Goal: Browse casually

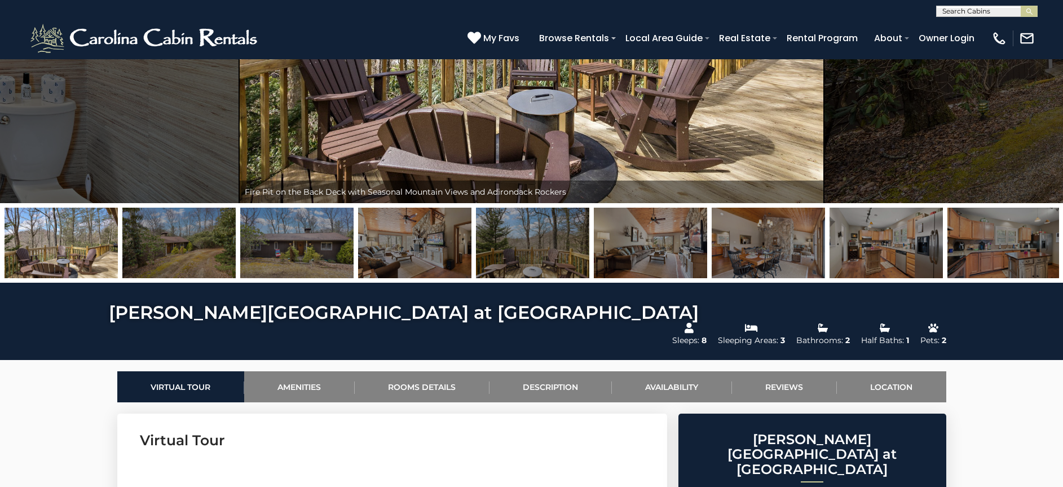
scroll to position [167, 0]
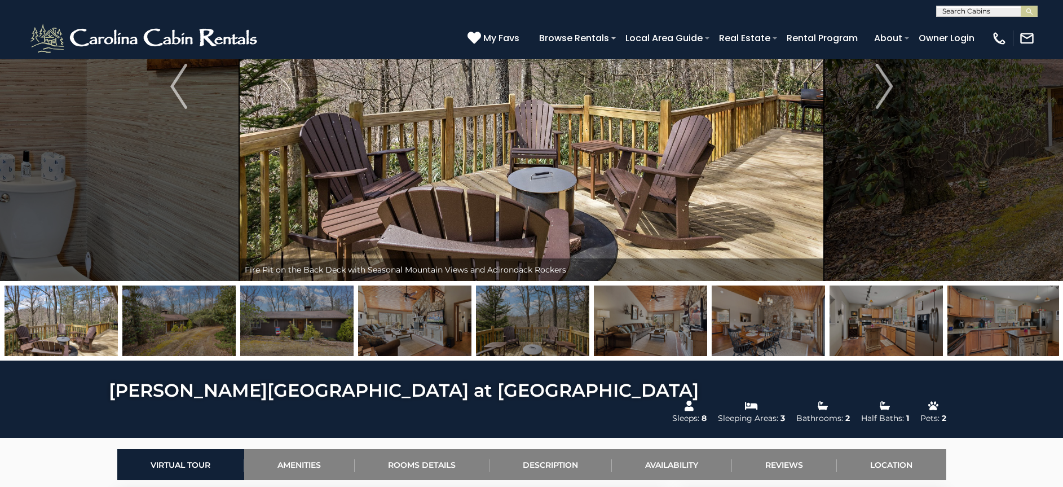
click at [327, 316] on img at bounding box center [296, 320] width 113 height 70
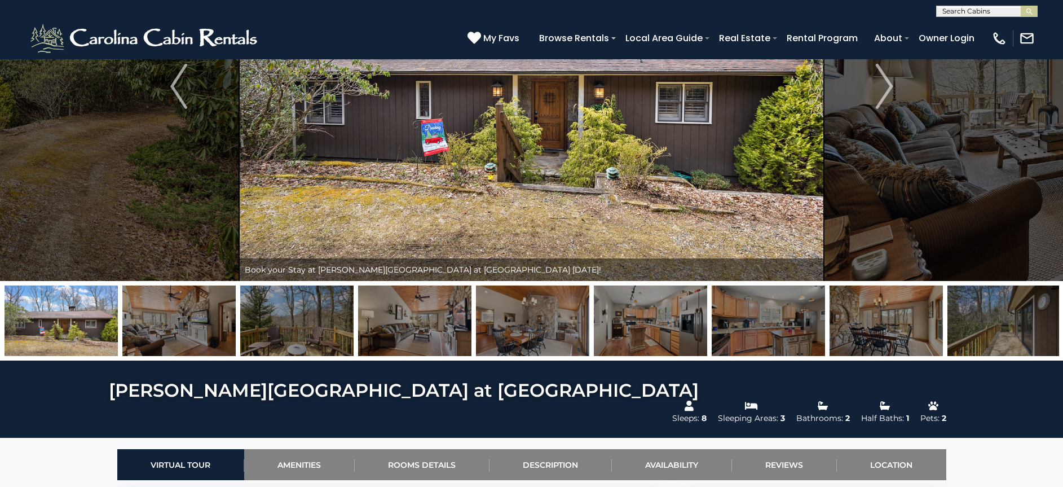
click at [383, 324] on img at bounding box center [415, 320] width 113 height 70
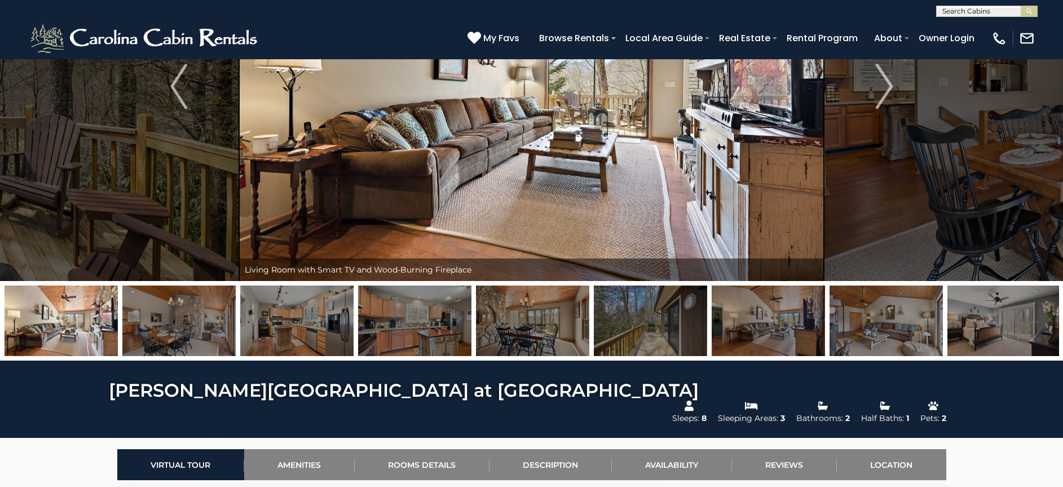
click at [409, 314] on img at bounding box center [414, 320] width 113 height 70
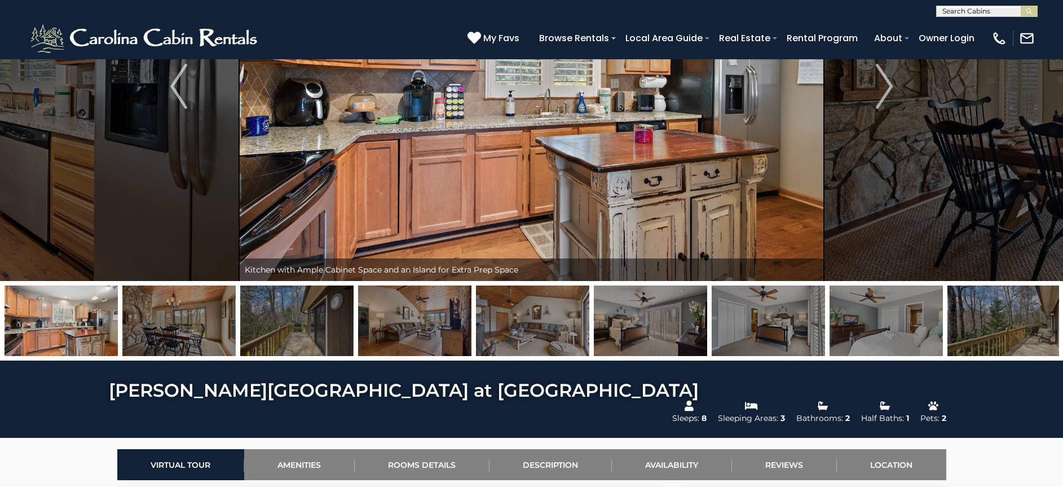
click at [197, 320] on img at bounding box center [178, 320] width 113 height 70
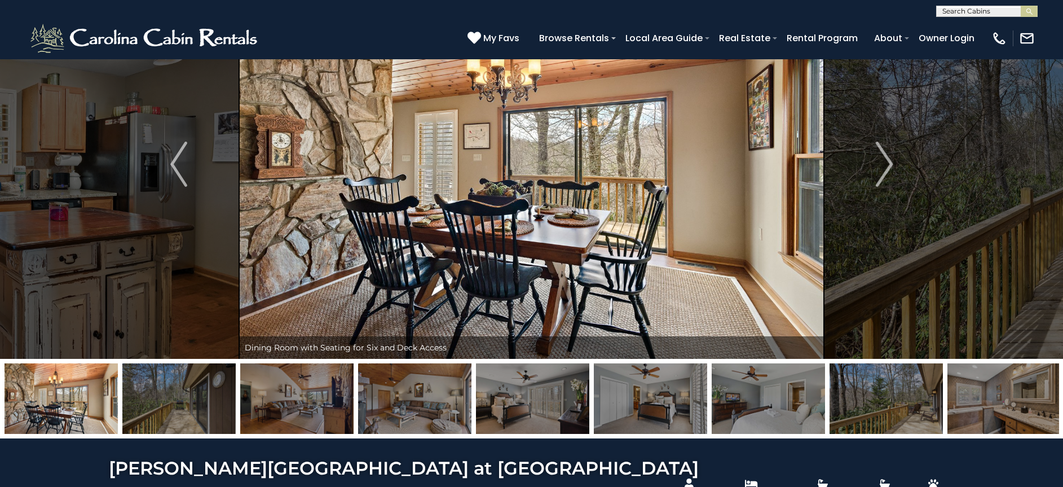
scroll to position [91, 0]
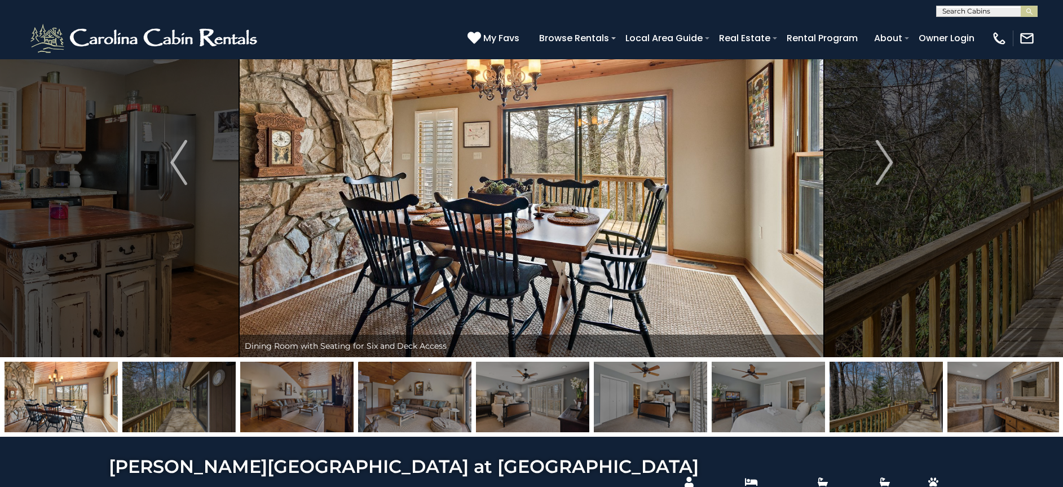
click at [859, 376] on img at bounding box center [886, 396] width 113 height 70
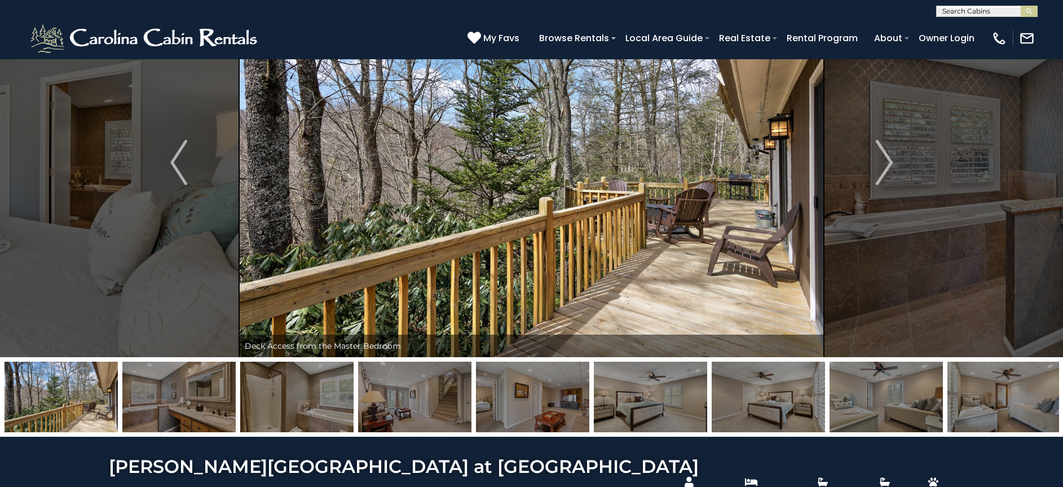
click at [999, 399] on img at bounding box center [1003, 396] width 113 height 70
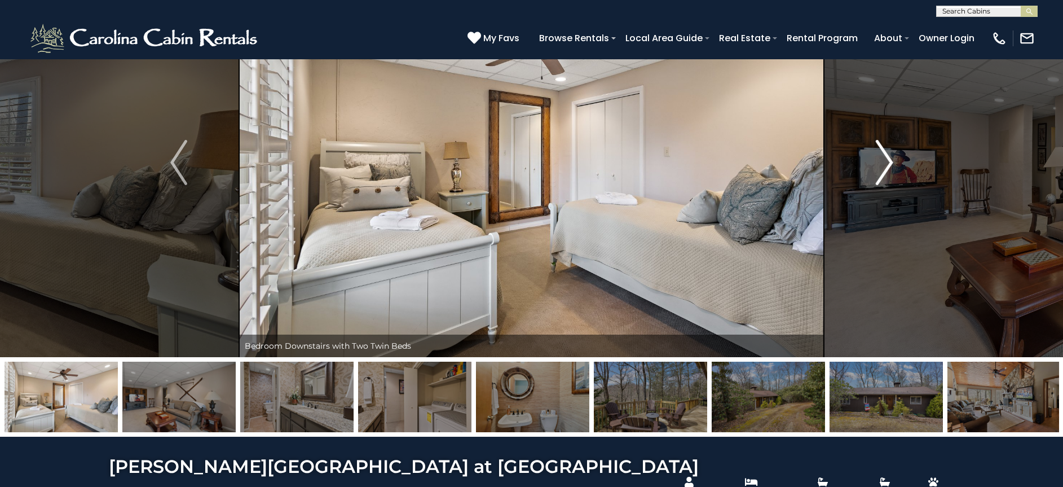
click at [877, 169] on img "Next" at bounding box center [884, 162] width 17 height 45
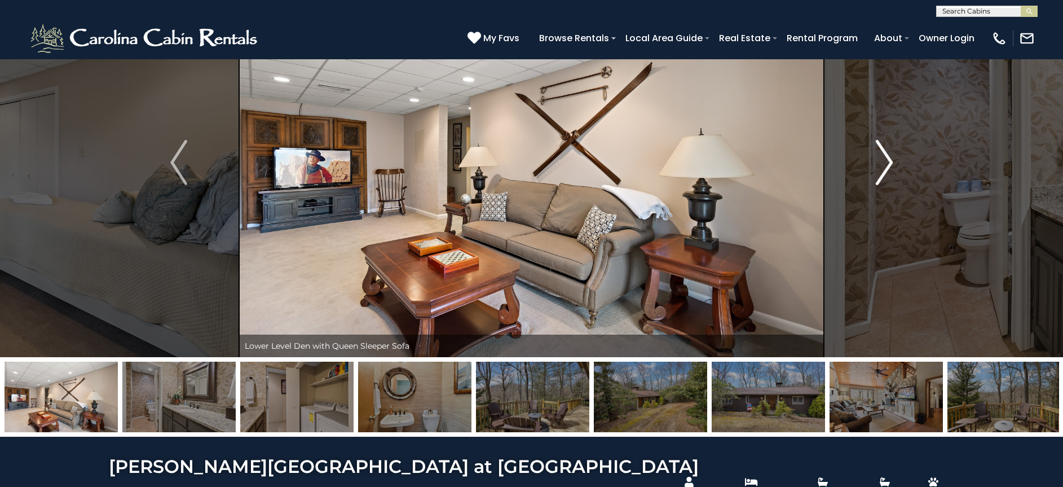
click at [877, 169] on img "Next" at bounding box center [884, 162] width 17 height 45
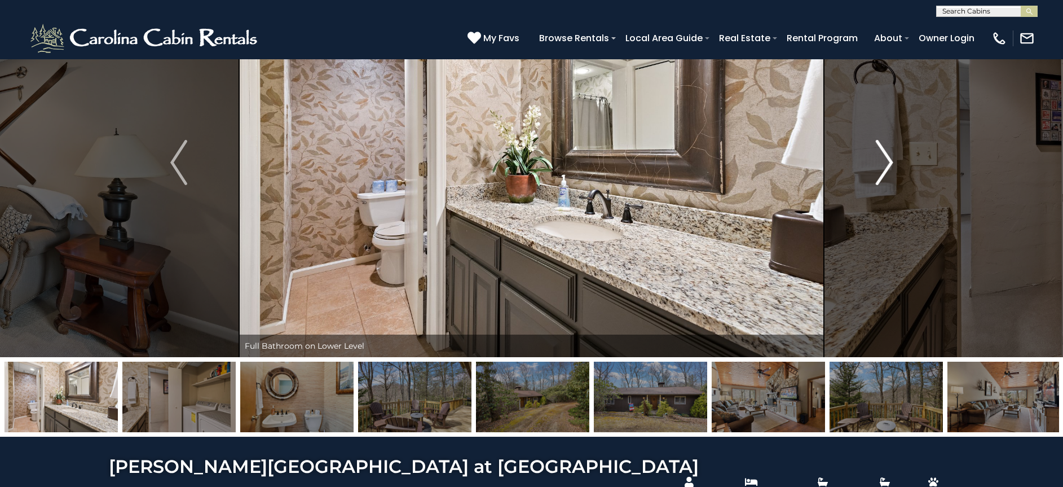
click at [876, 169] on img "Next" at bounding box center [884, 162] width 17 height 45
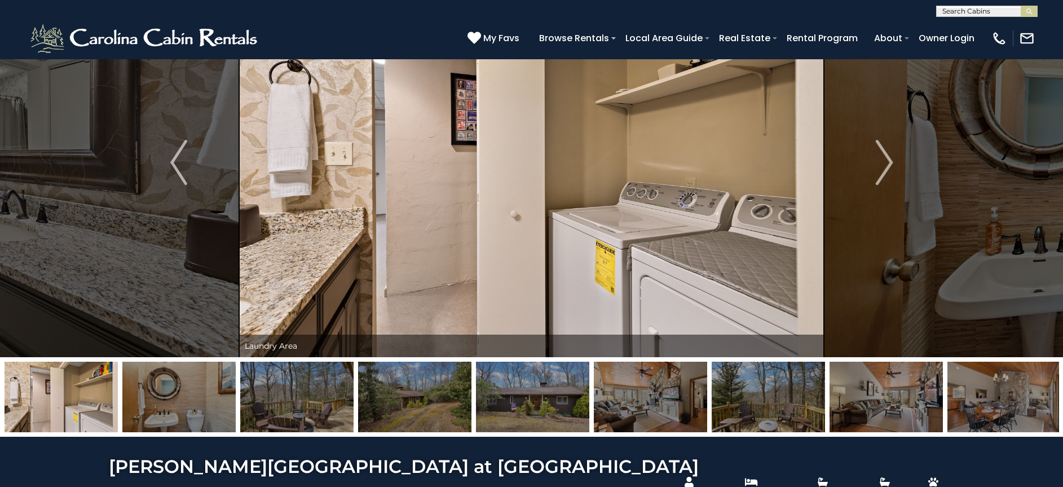
click at [296, 399] on img at bounding box center [296, 396] width 113 height 70
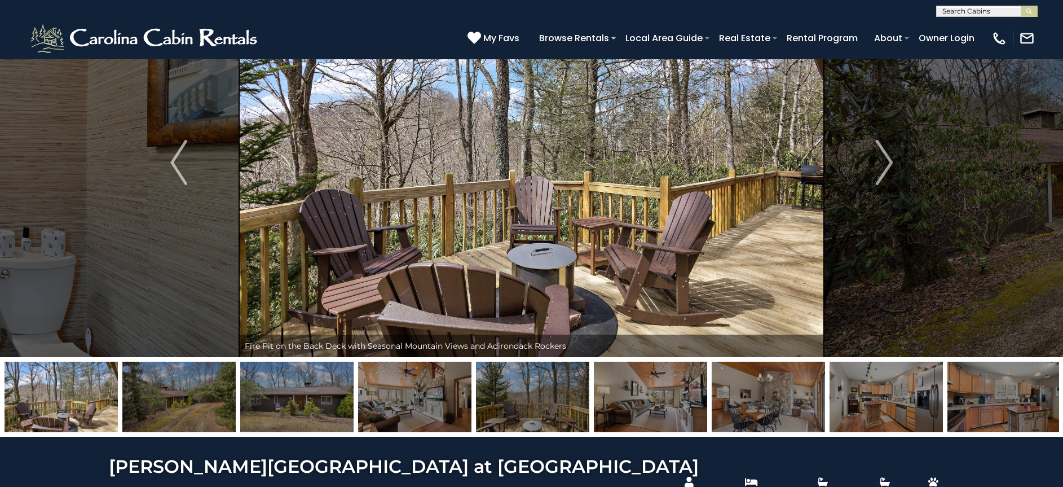
click at [396, 395] on img at bounding box center [414, 396] width 113 height 70
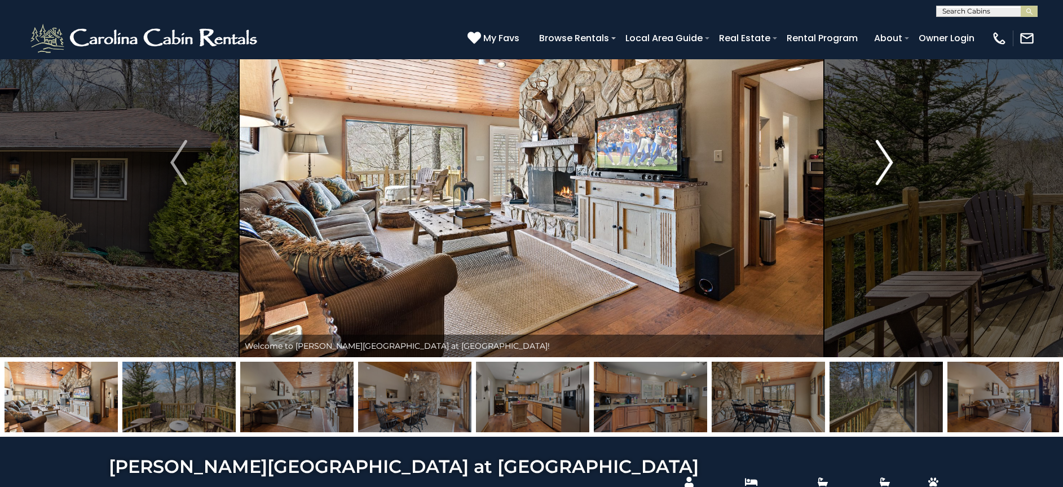
click at [898, 189] on button "Next" at bounding box center [884, 162] width 121 height 389
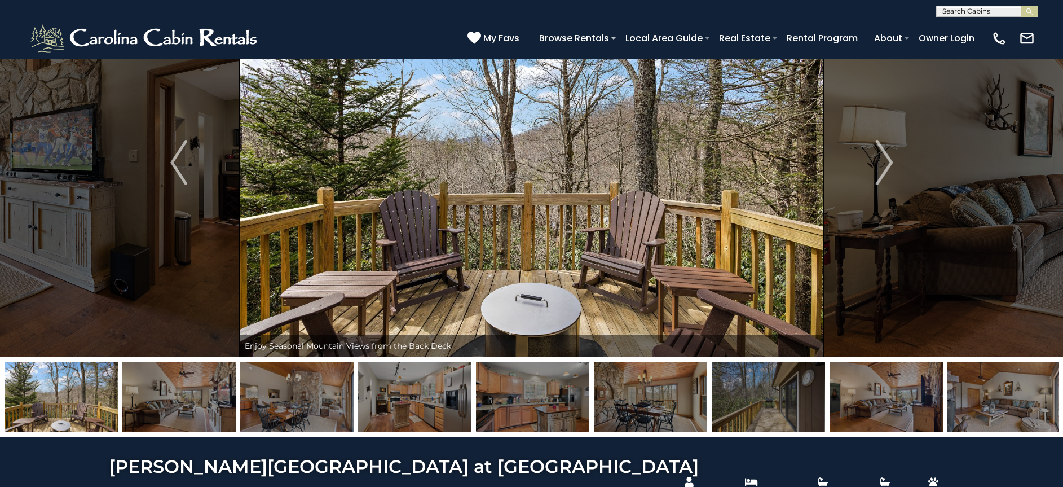
click at [640, 411] on img at bounding box center [650, 396] width 113 height 70
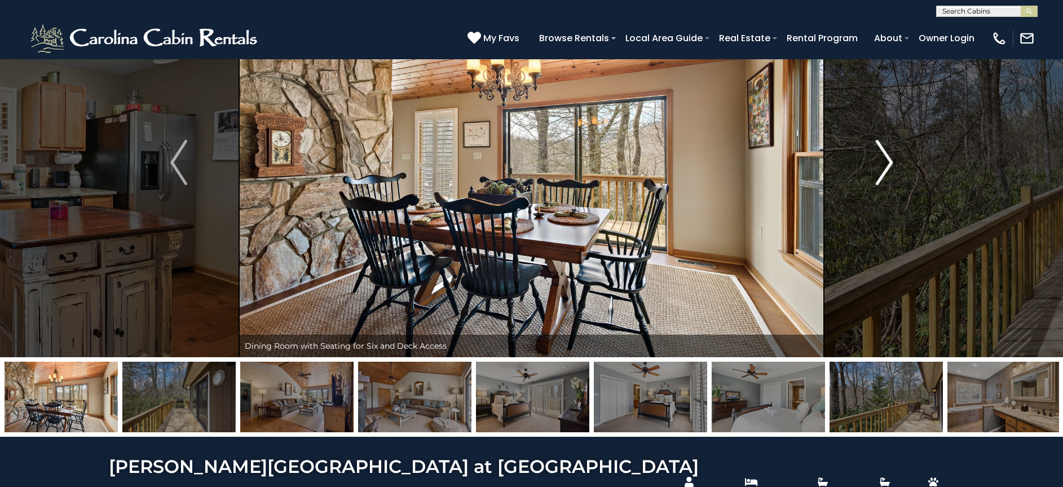
click at [880, 161] on img "Next" at bounding box center [884, 162] width 17 height 45
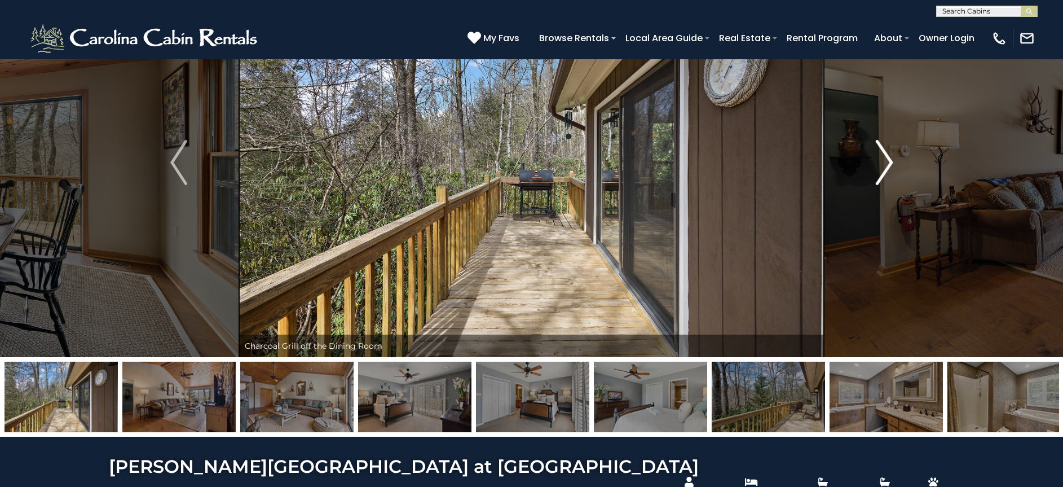
click at [879, 162] on img "Next" at bounding box center [884, 162] width 17 height 45
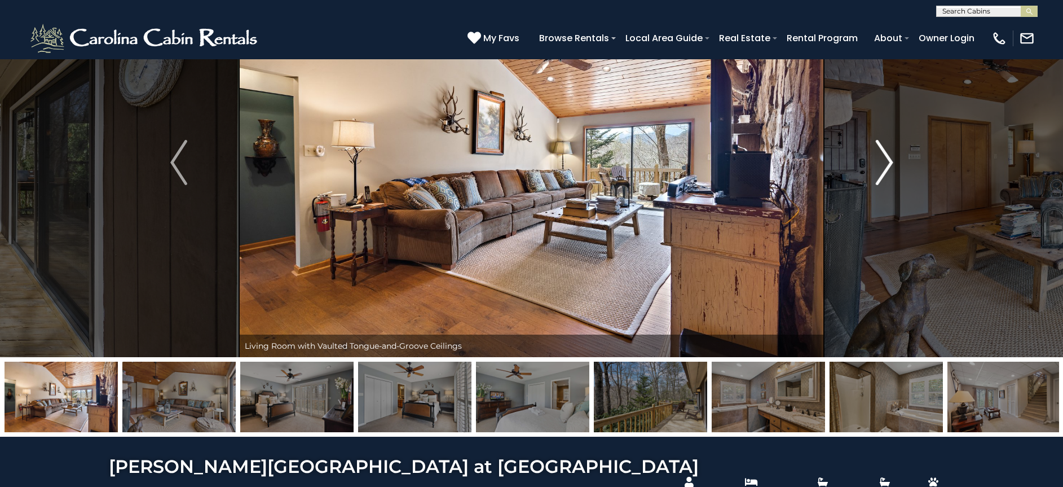
click at [879, 162] on img "Next" at bounding box center [884, 162] width 17 height 45
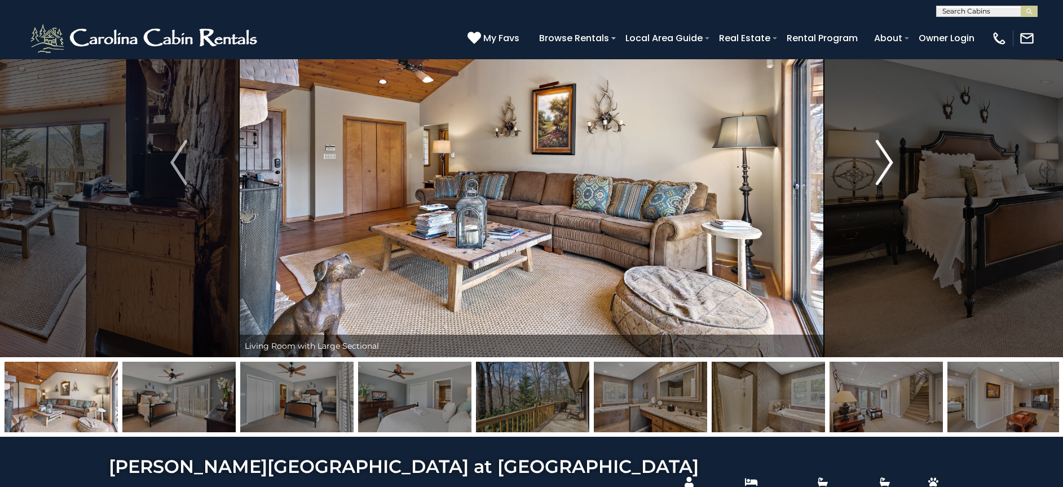
click at [879, 162] on img "Next" at bounding box center [884, 162] width 17 height 45
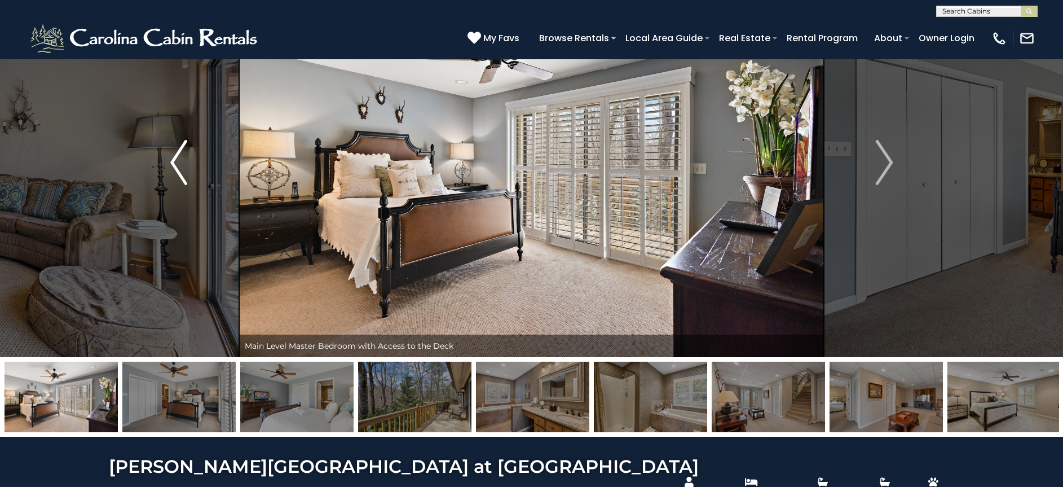
click at [180, 173] on img "Previous" at bounding box center [178, 162] width 17 height 45
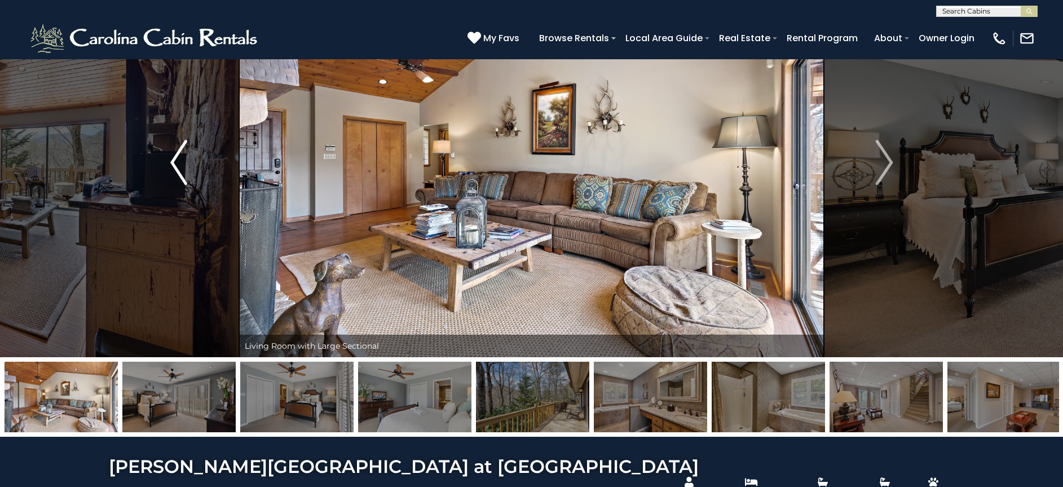
click at [180, 173] on img "Previous" at bounding box center [178, 162] width 17 height 45
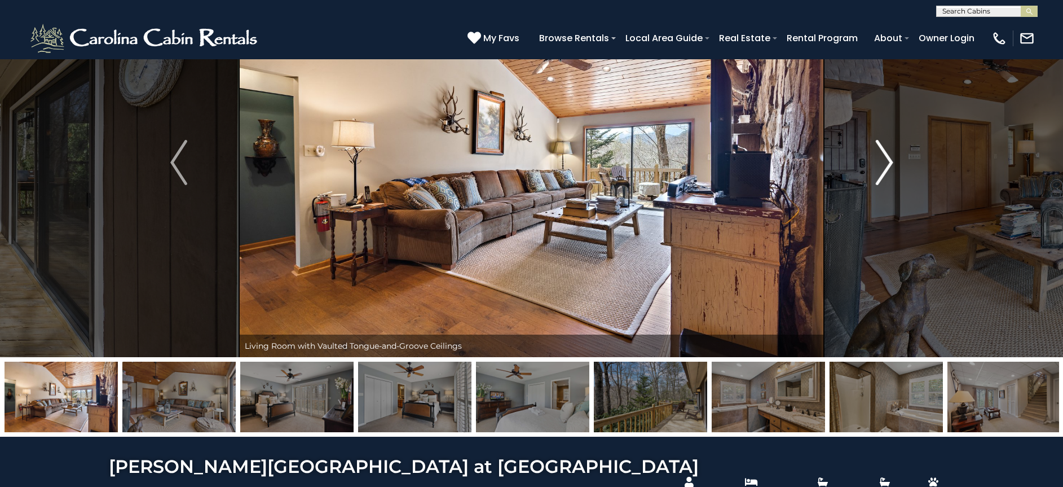
click at [880, 167] on img "Next" at bounding box center [884, 162] width 17 height 45
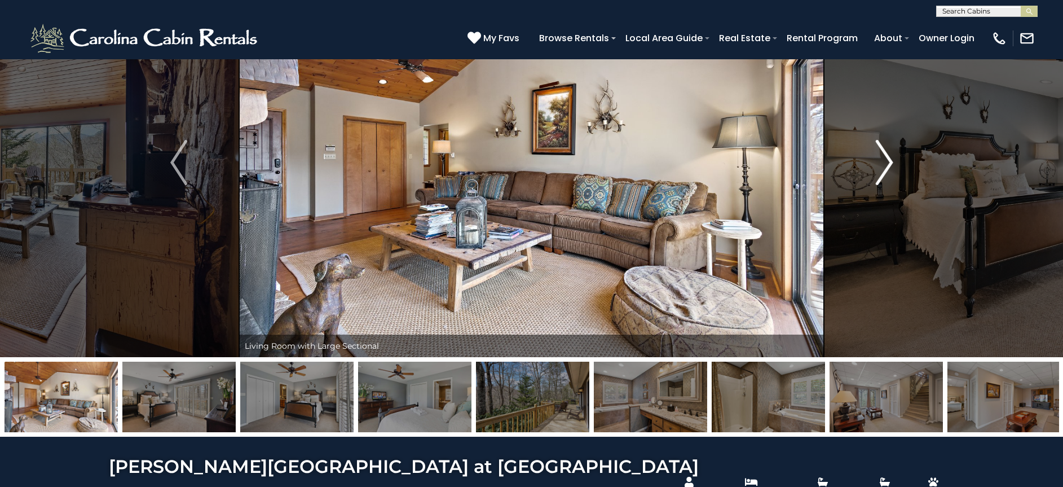
click at [880, 166] on img "Next" at bounding box center [884, 162] width 17 height 45
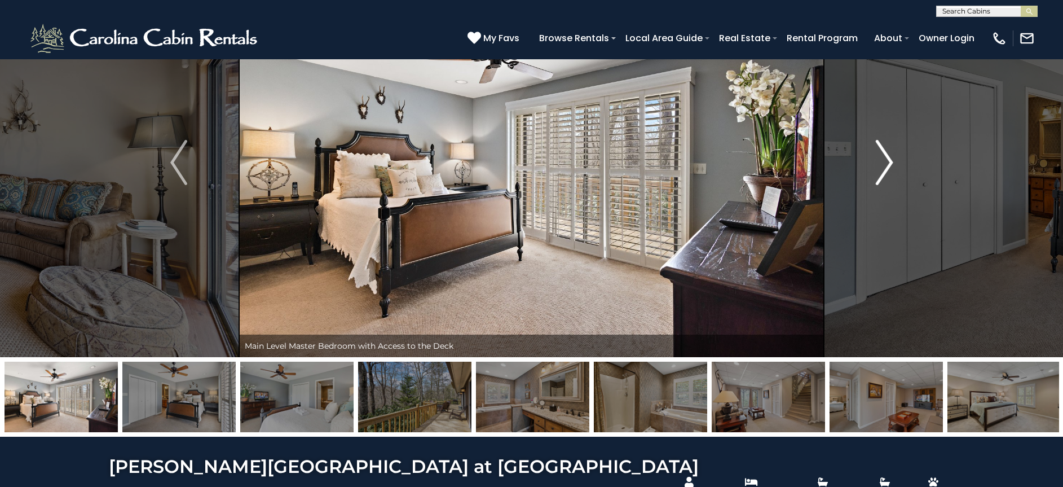
click at [880, 166] on img "Next" at bounding box center [884, 162] width 17 height 45
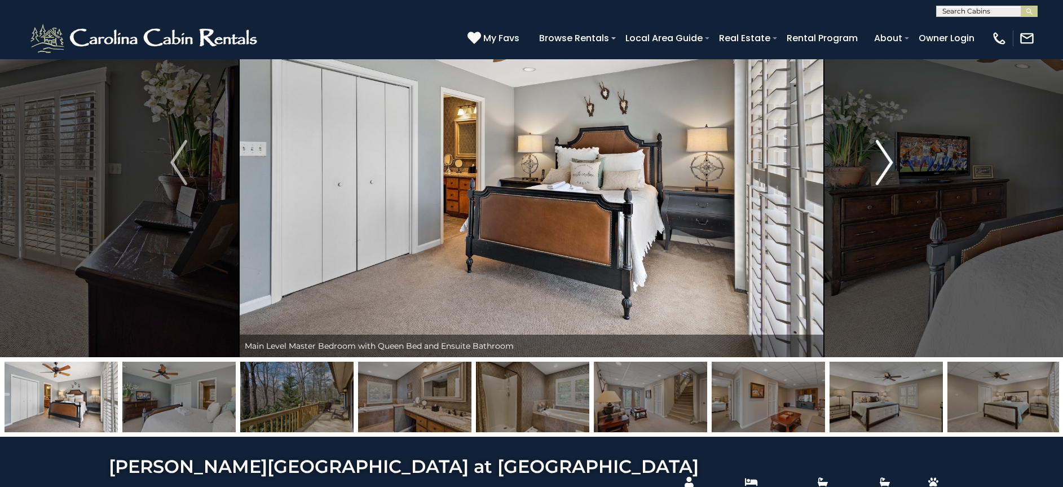
click at [878, 174] on img "Next" at bounding box center [884, 162] width 17 height 45
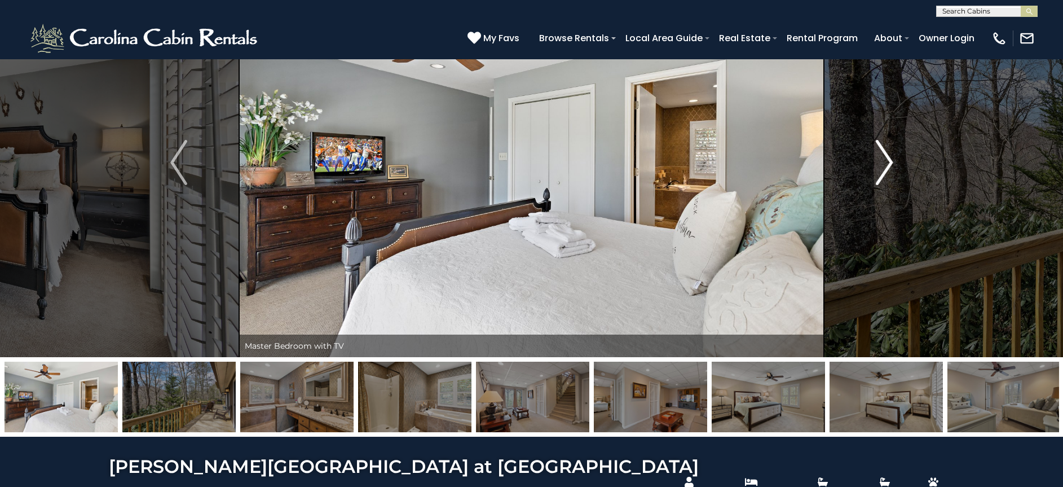
click at [878, 174] on img "Next" at bounding box center [884, 162] width 17 height 45
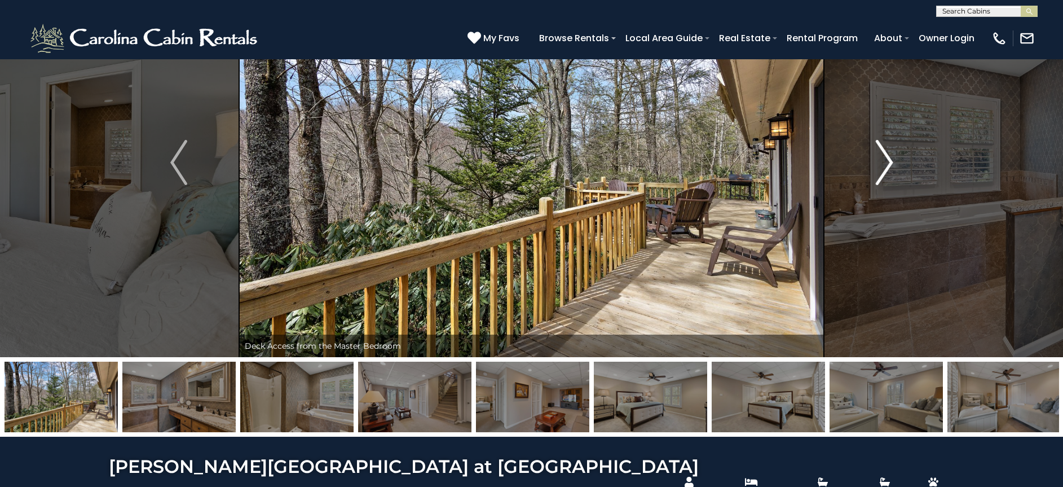
click at [876, 173] on img "Next" at bounding box center [884, 162] width 17 height 45
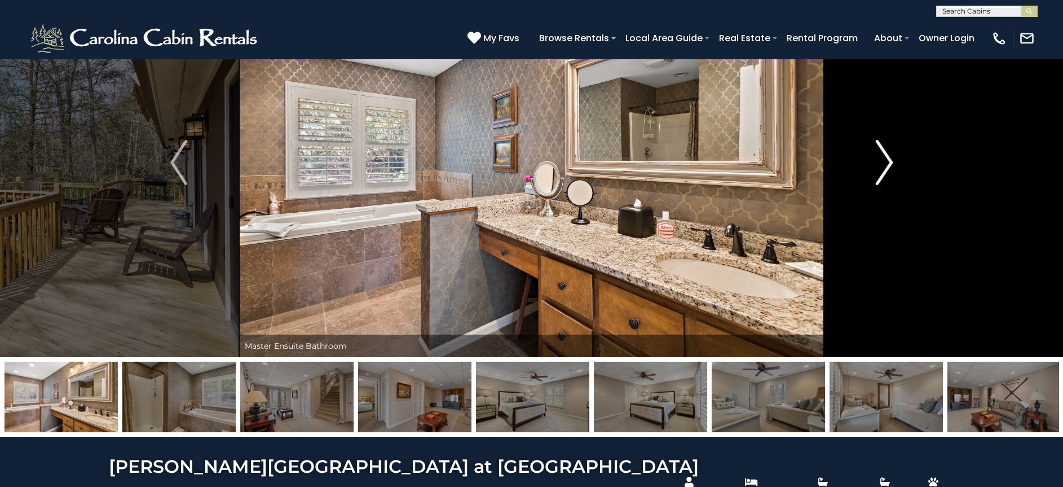
click at [876, 173] on img "Next" at bounding box center [884, 162] width 17 height 45
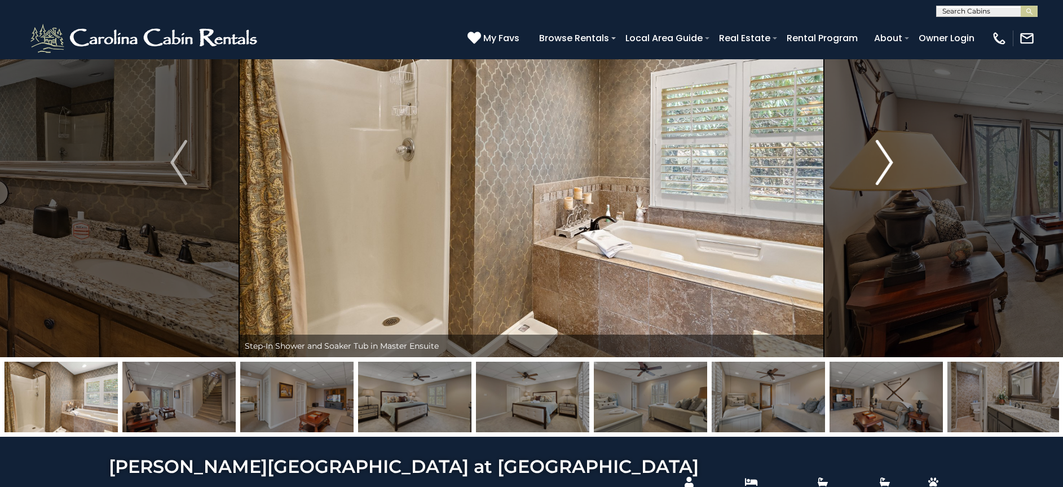
click at [876, 173] on img "Next" at bounding box center [884, 162] width 17 height 45
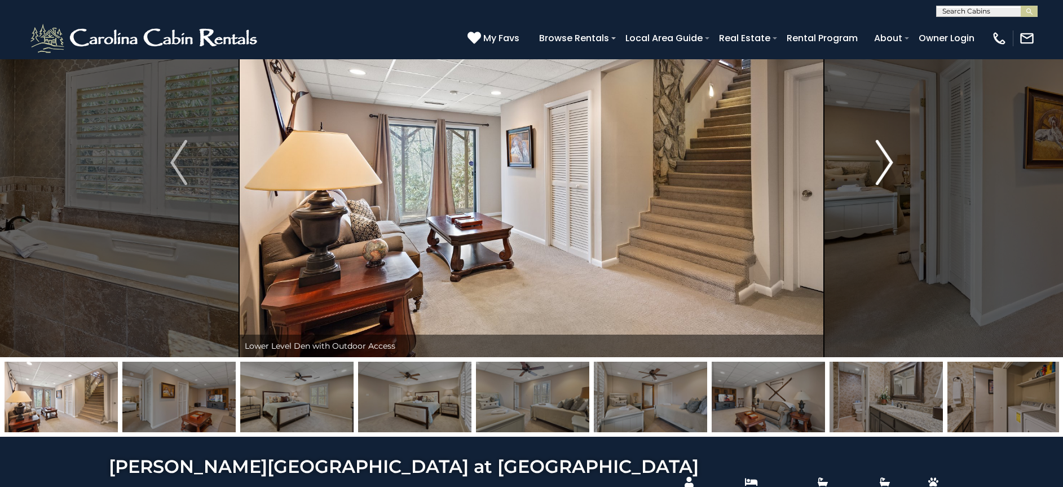
click at [876, 173] on img "Next" at bounding box center [884, 162] width 17 height 45
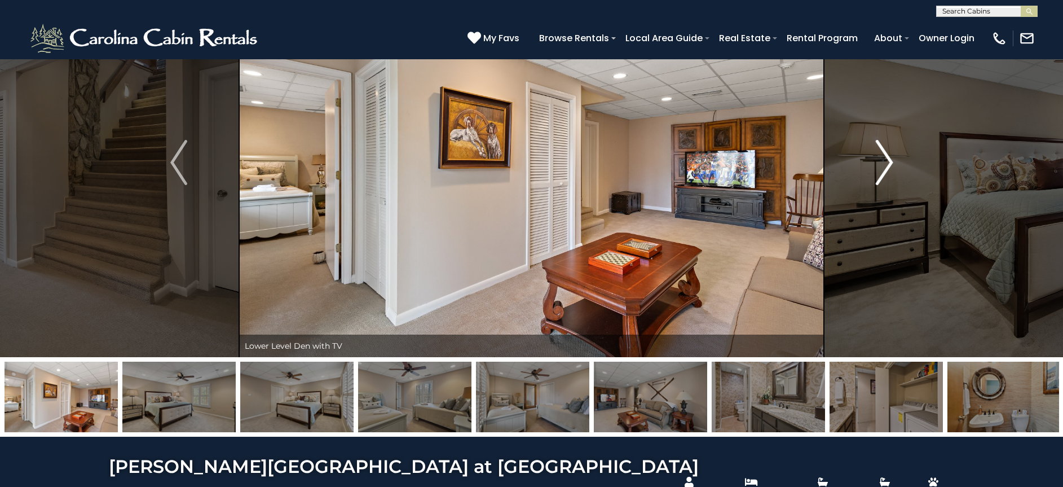
click at [876, 173] on img "Next" at bounding box center [884, 162] width 17 height 45
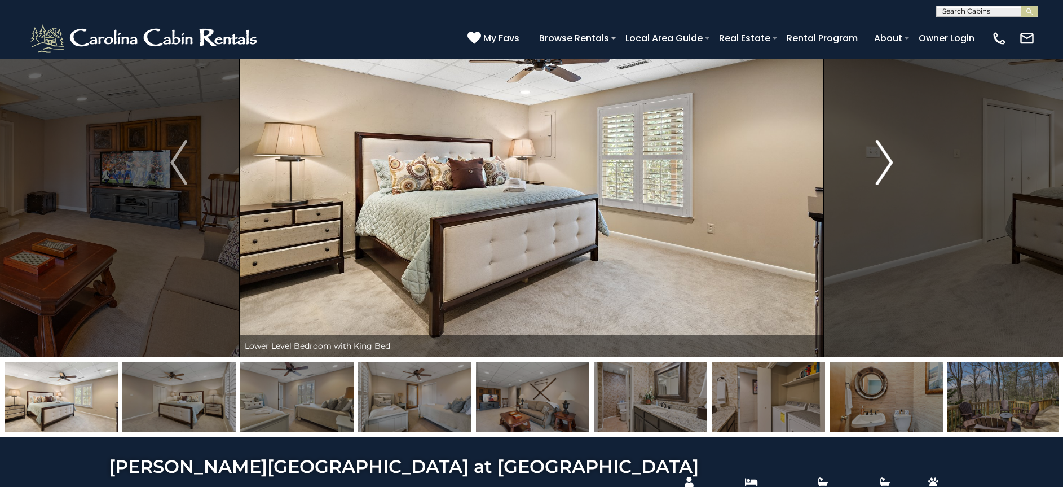
click at [876, 173] on img "Next" at bounding box center [884, 162] width 17 height 45
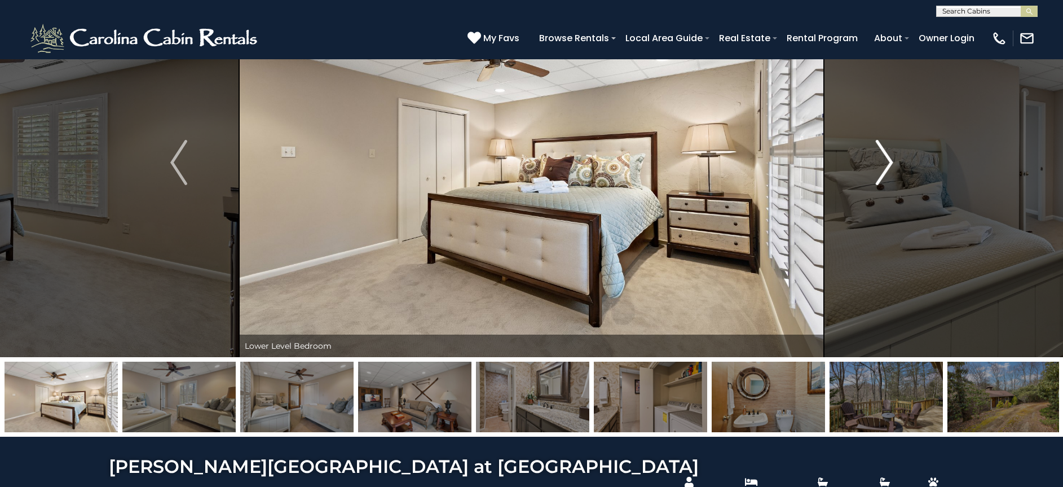
click at [876, 173] on img "Next" at bounding box center [884, 162] width 17 height 45
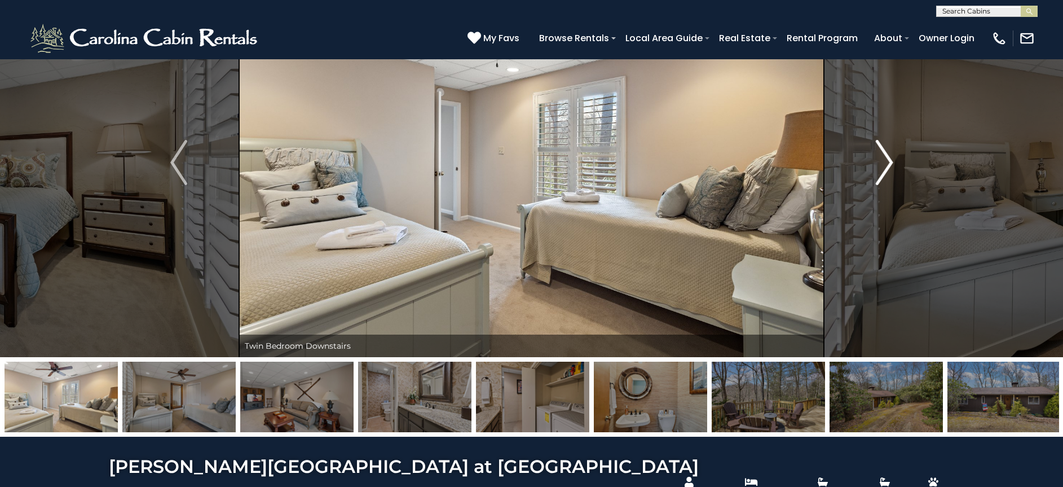
click at [876, 173] on img "Next" at bounding box center [884, 162] width 17 height 45
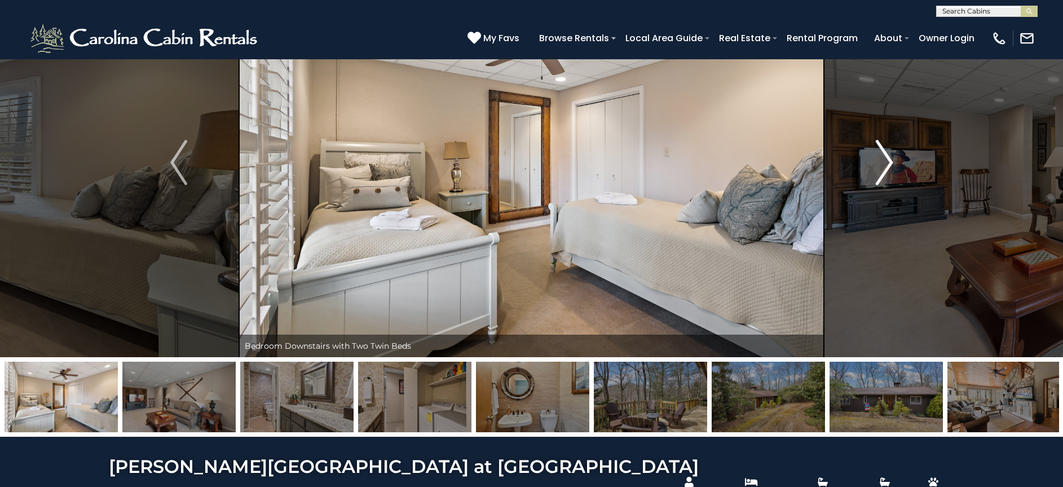
click at [876, 173] on img "Next" at bounding box center [884, 162] width 17 height 45
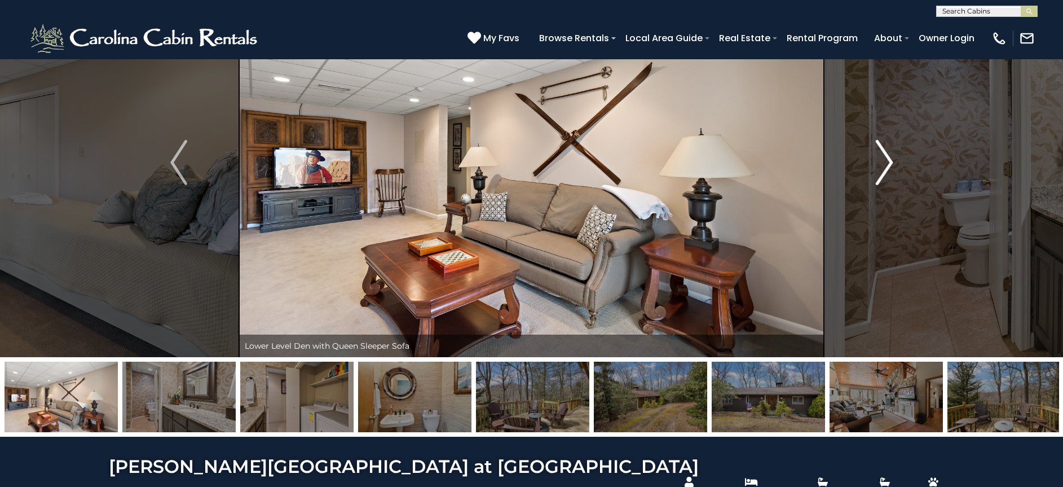
click at [876, 173] on img "Next" at bounding box center [884, 162] width 17 height 45
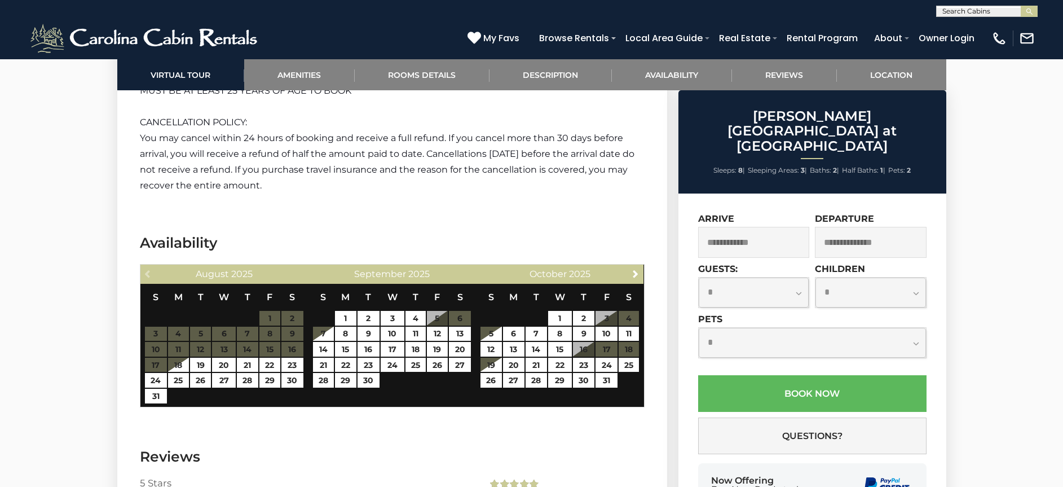
scroll to position [2397, 0]
